Goal: Task Accomplishment & Management: Use online tool/utility

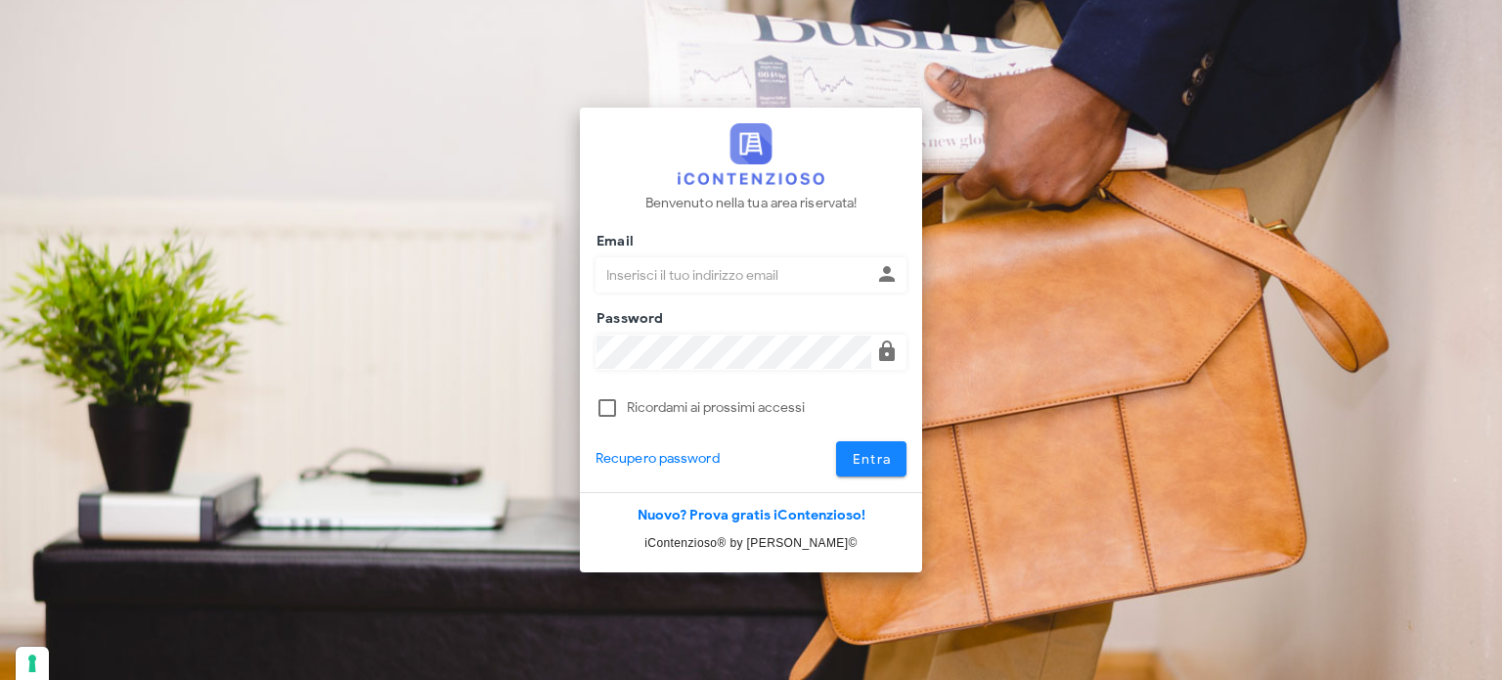
type input "[EMAIL_ADDRESS][DOMAIN_NAME]"
click at [856, 463] on span "Entra" at bounding box center [872, 459] width 40 height 17
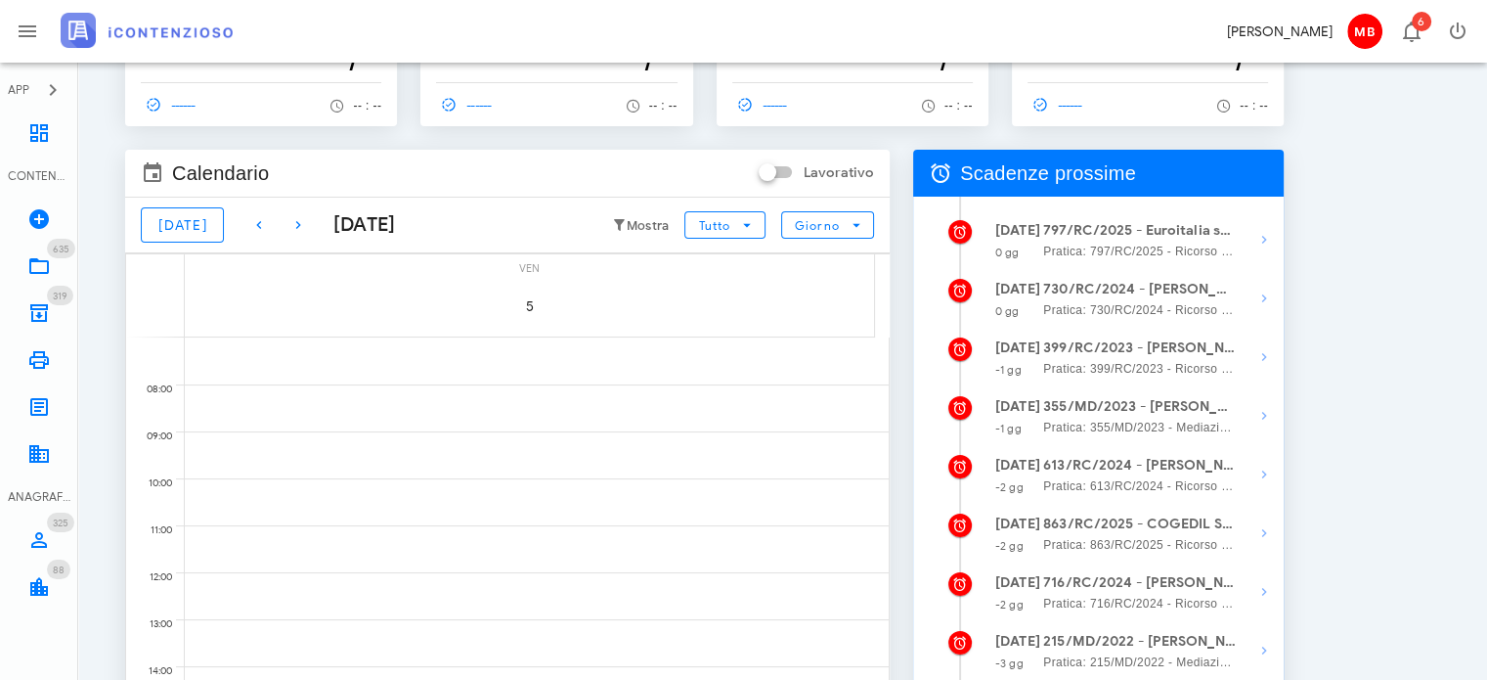
scroll to position [196, 0]
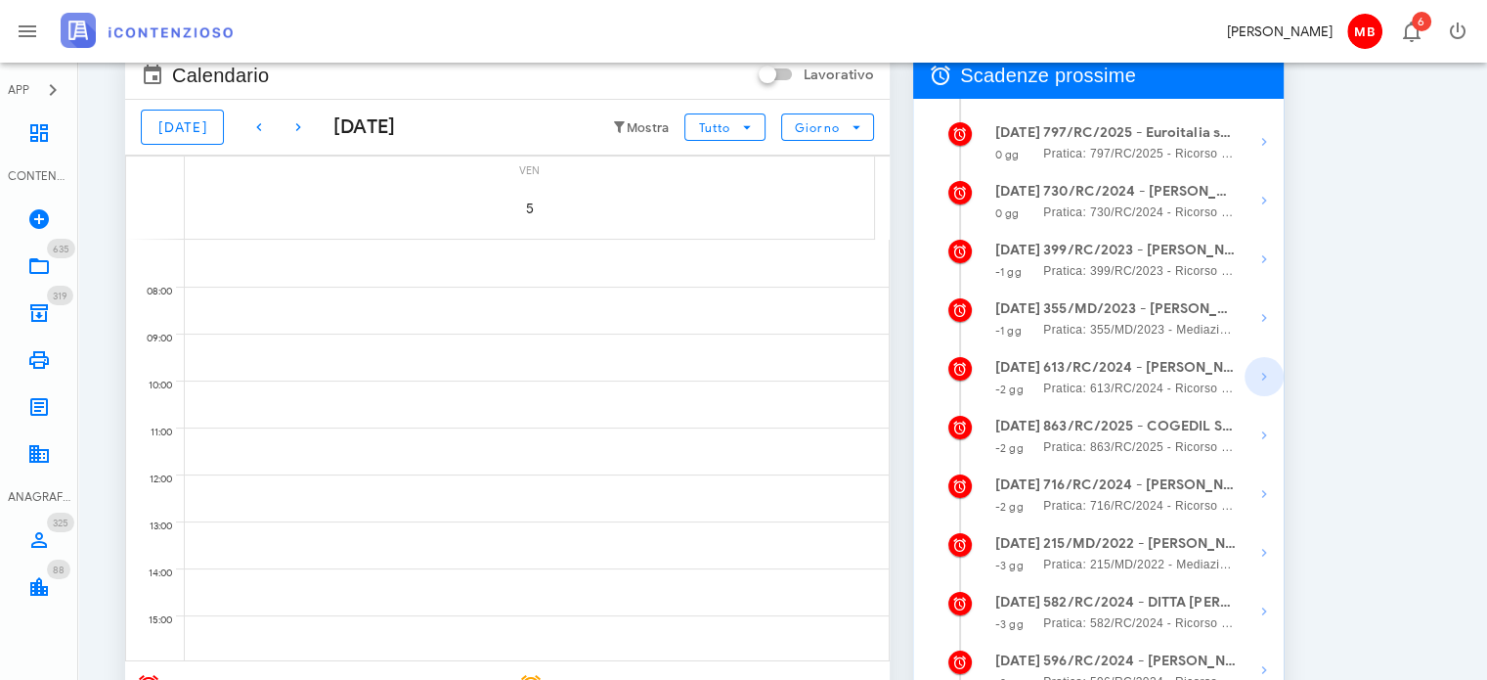
click at [1264, 382] on icon "button" at bounding box center [1264, 376] width 23 height 23
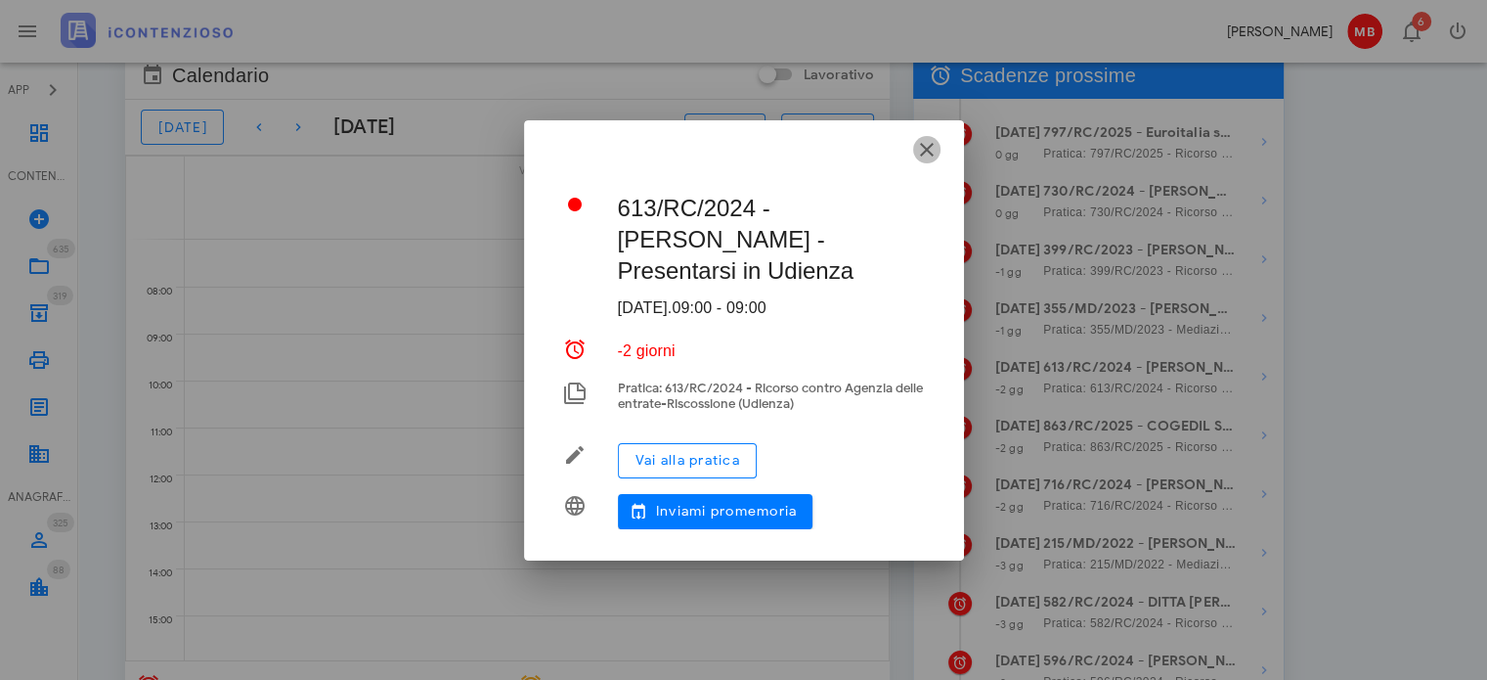
click at [926, 144] on icon "button" at bounding box center [926, 149] width 23 height 23
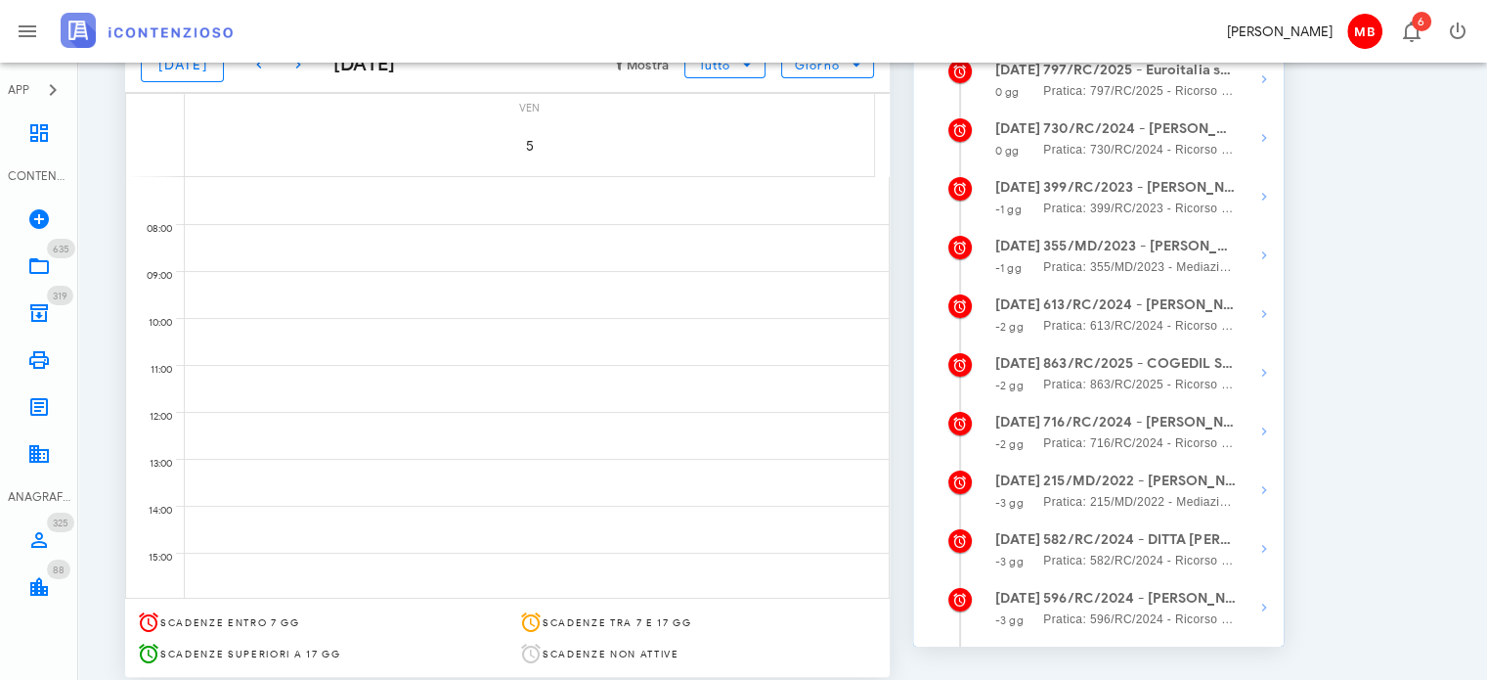
scroll to position [334, 0]
